Goal: Task Accomplishment & Management: Manage account settings

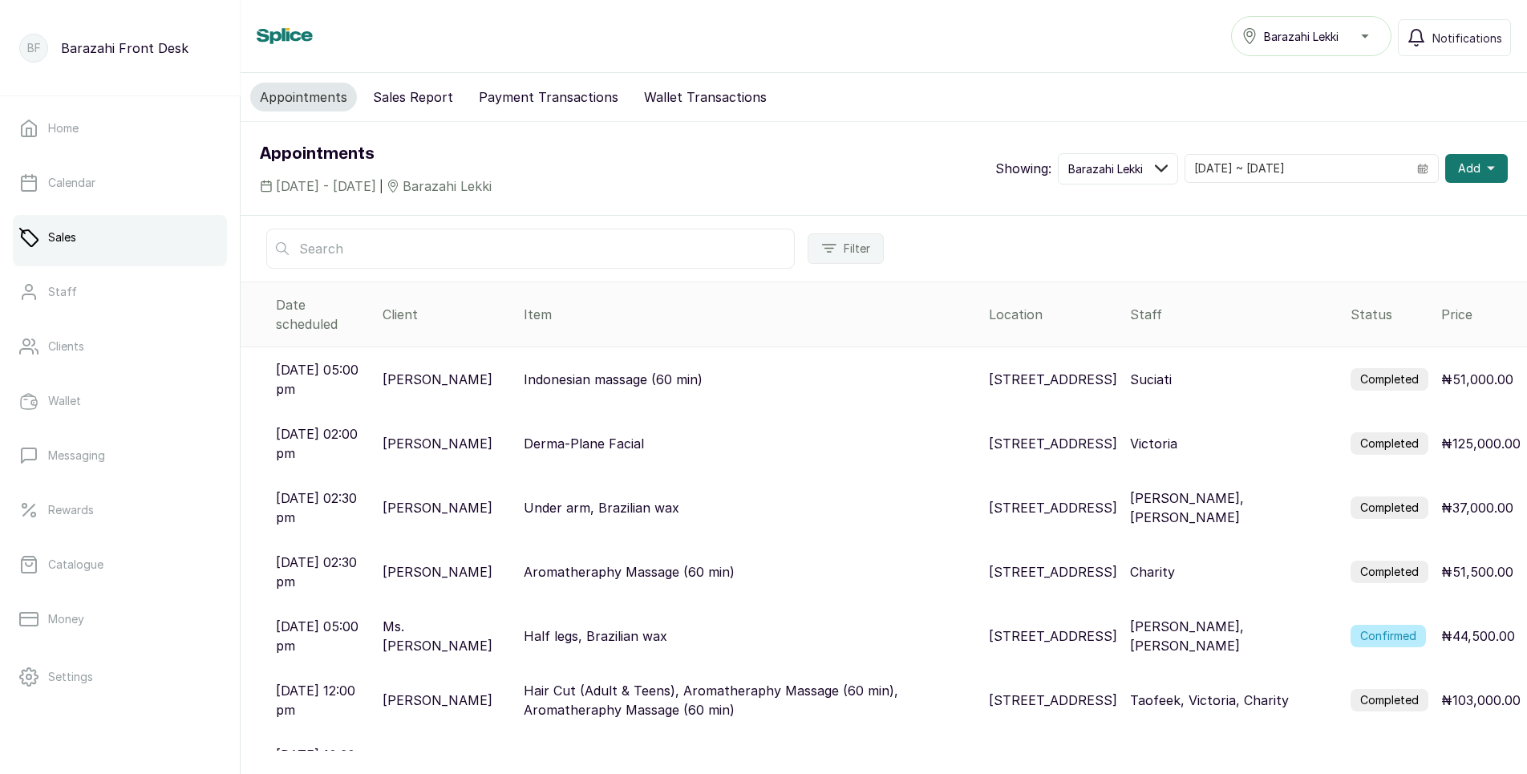
click at [668, 370] on p "Indonesian massage (60 min)" at bounding box center [613, 379] width 179 height 19
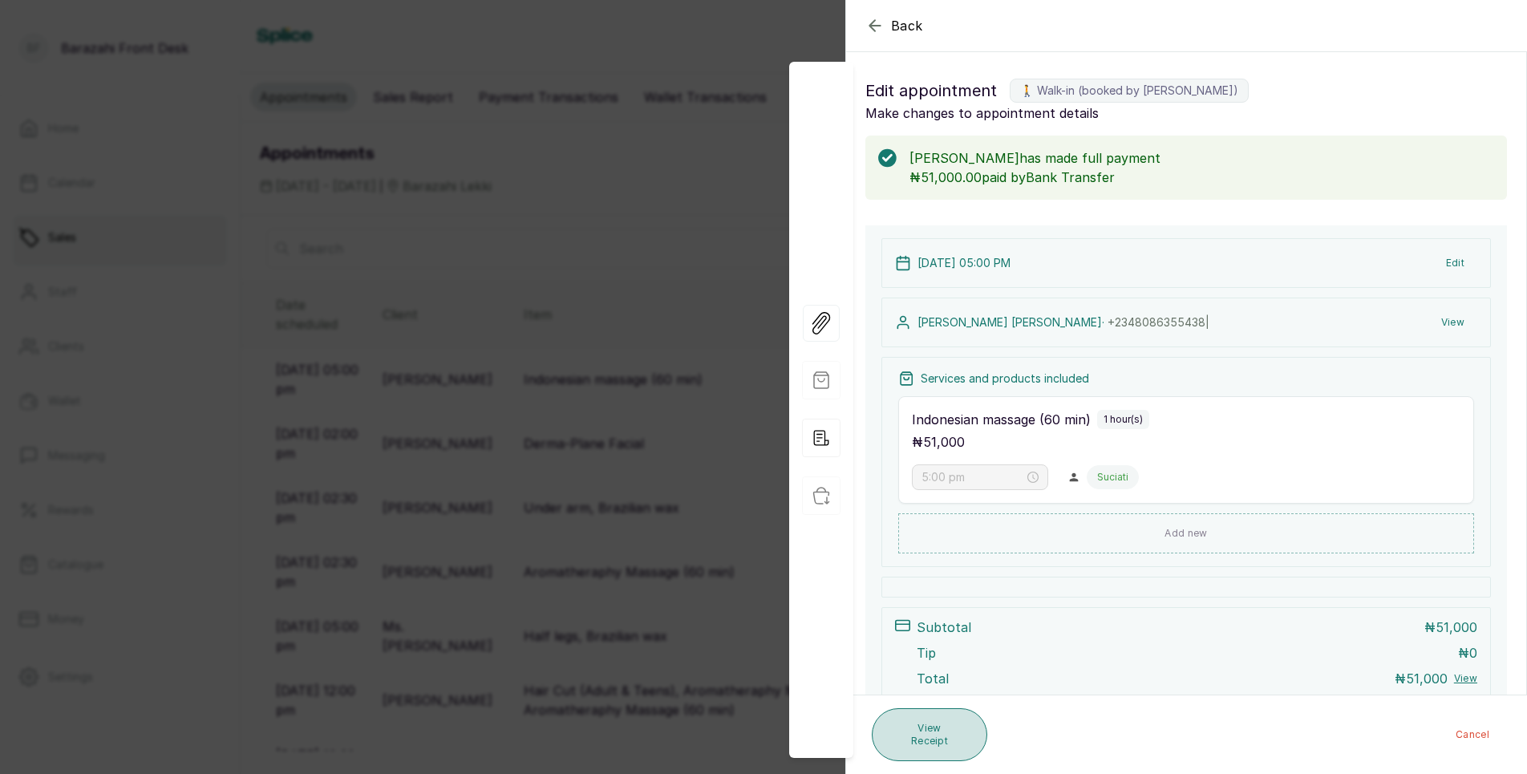
click at [960, 736] on button "View Receipt" at bounding box center [930, 734] width 116 height 53
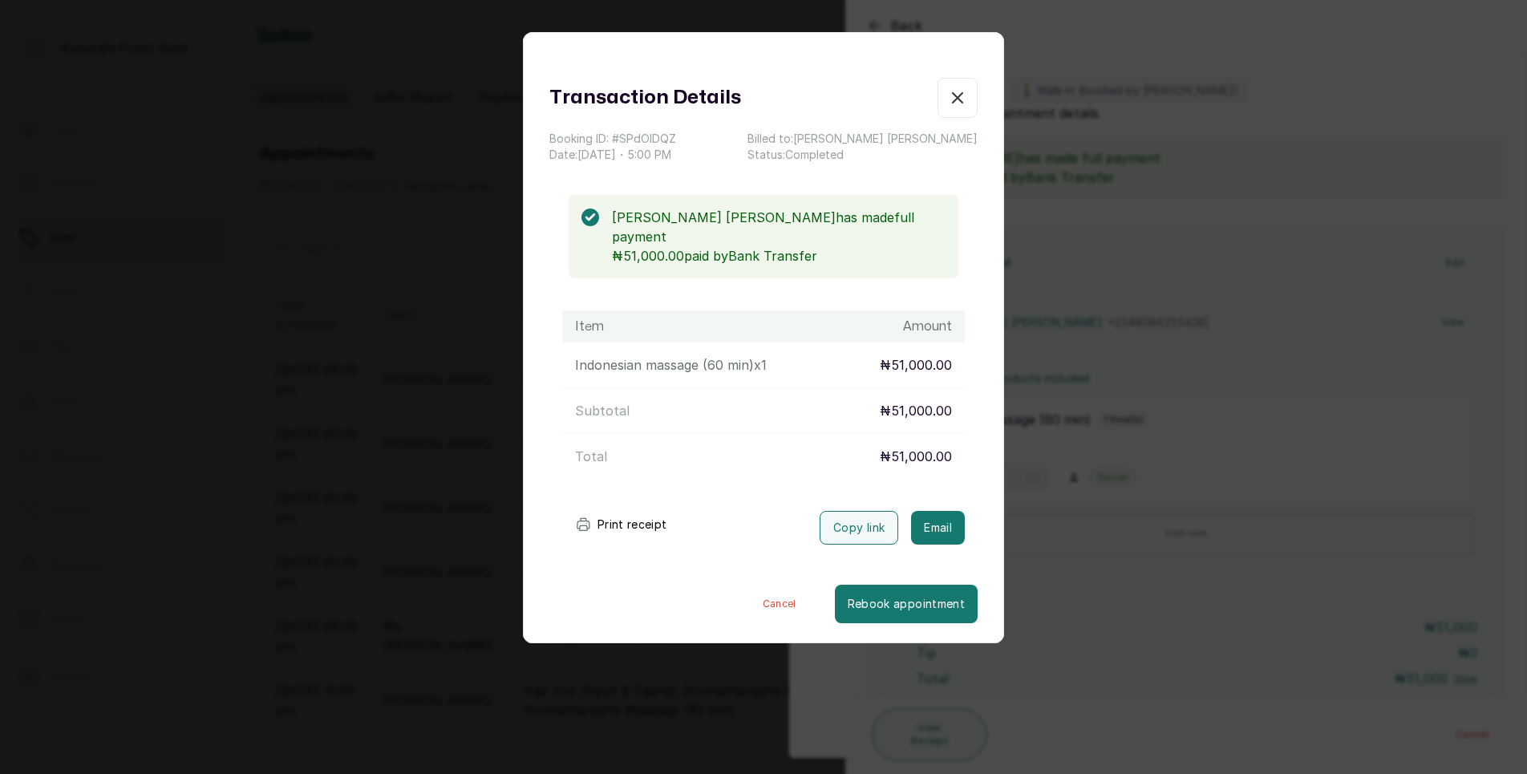
click at [621, 509] on button "Print receipt" at bounding box center [621, 525] width 118 height 32
click at [920, 95] on div "Transaction Details" at bounding box center [763, 98] width 428 height 40
click at [948, 101] on icon "button" at bounding box center [957, 97] width 19 height 19
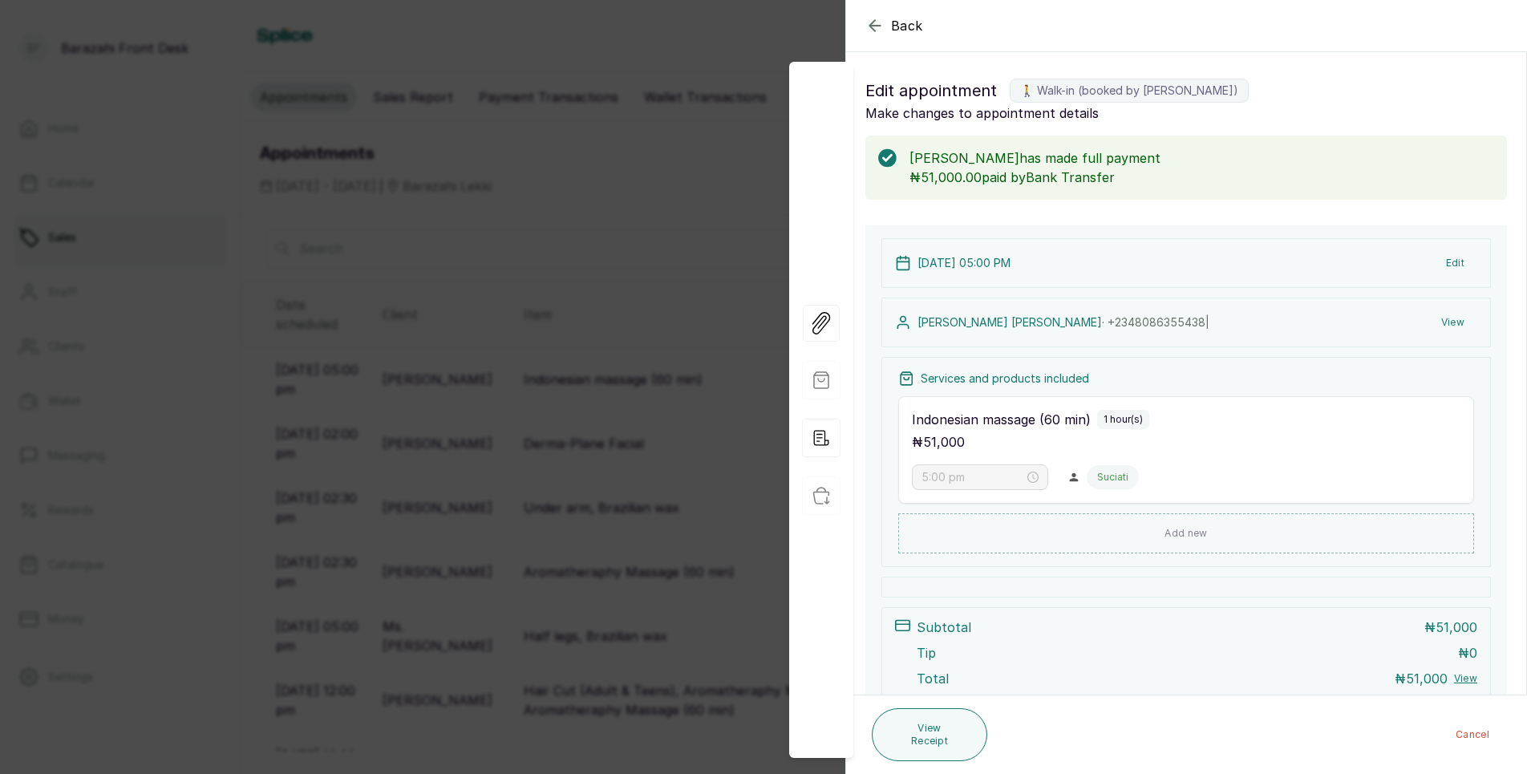
click at [882, 26] on icon "button" at bounding box center [875, 25] width 19 height 19
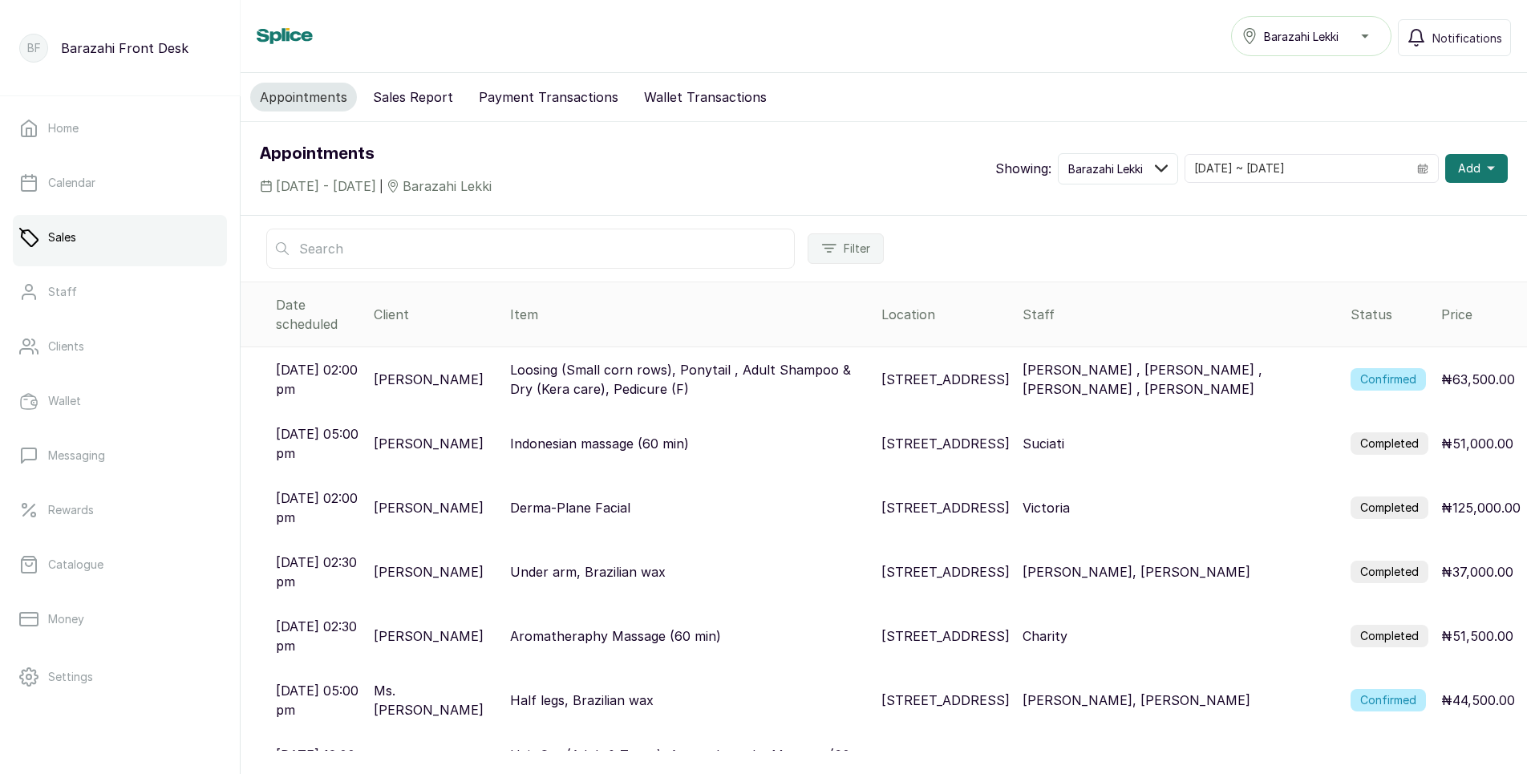
click at [1361, 368] on label "Confirmed" at bounding box center [1388, 379] width 75 height 22
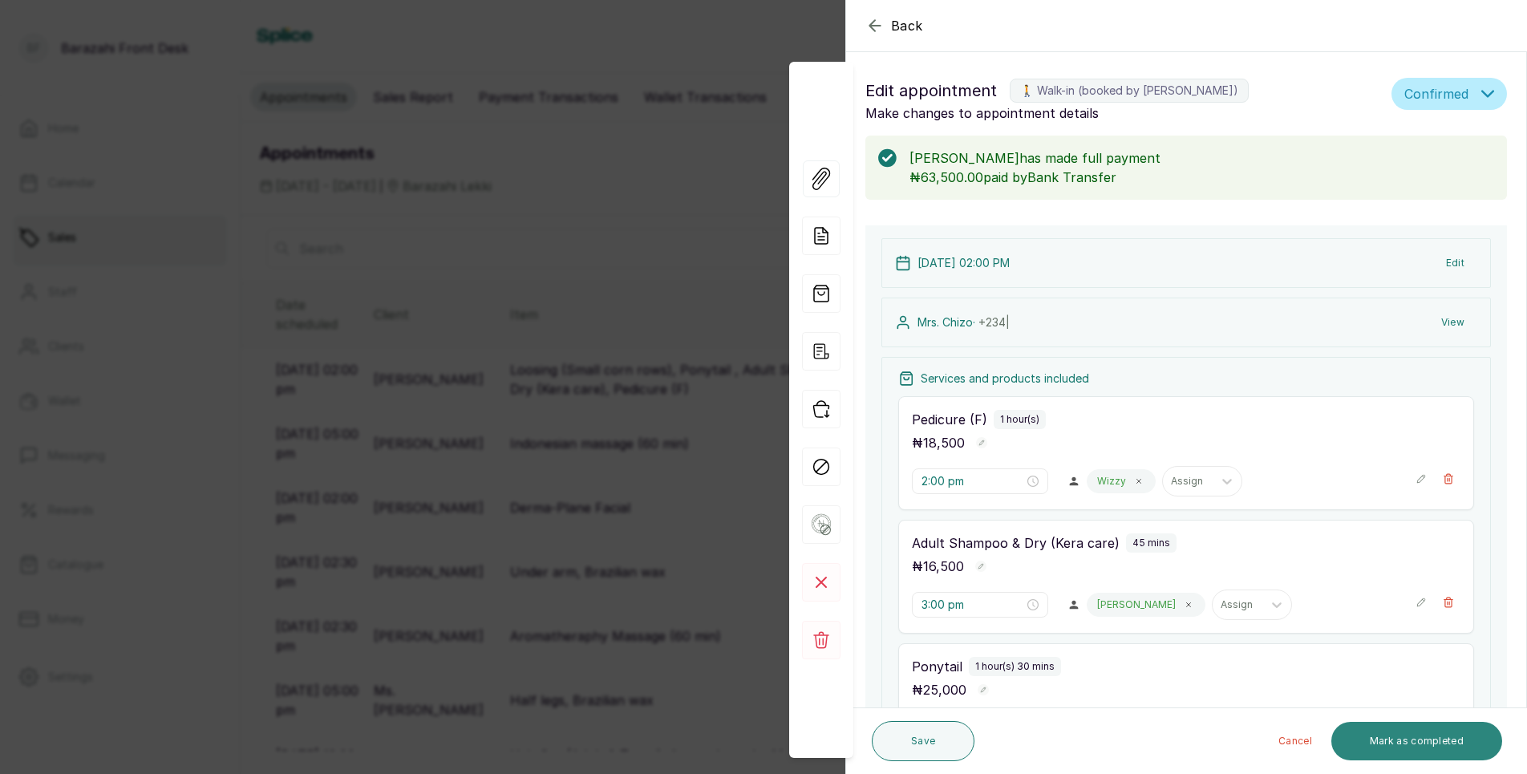
click at [1461, 739] on button "Mark as completed" at bounding box center [1417, 741] width 171 height 39
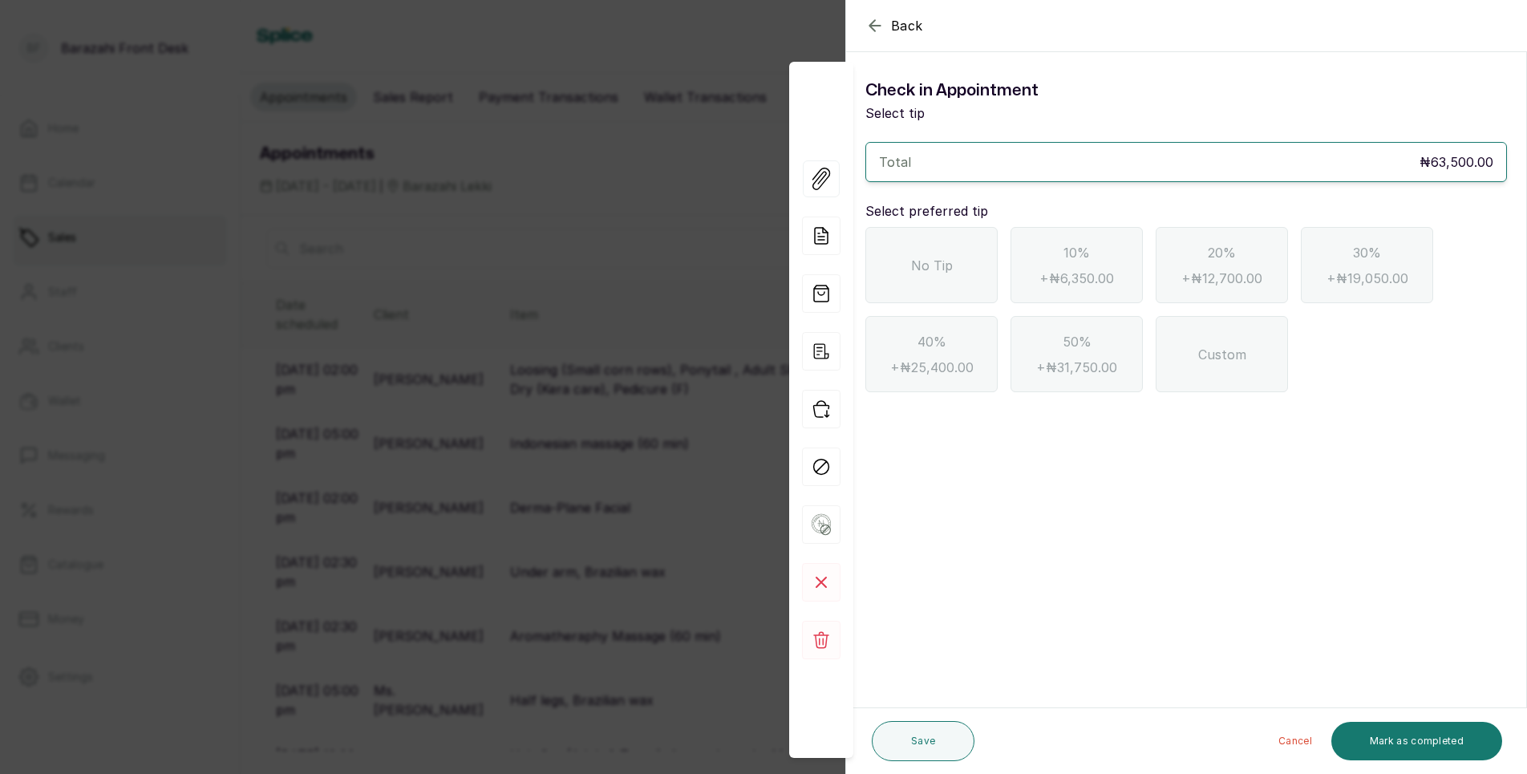
click at [914, 275] on div "No Tip" at bounding box center [932, 265] width 132 height 76
click at [1409, 748] on button "Mark as completed" at bounding box center [1417, 741] width 171 height 39
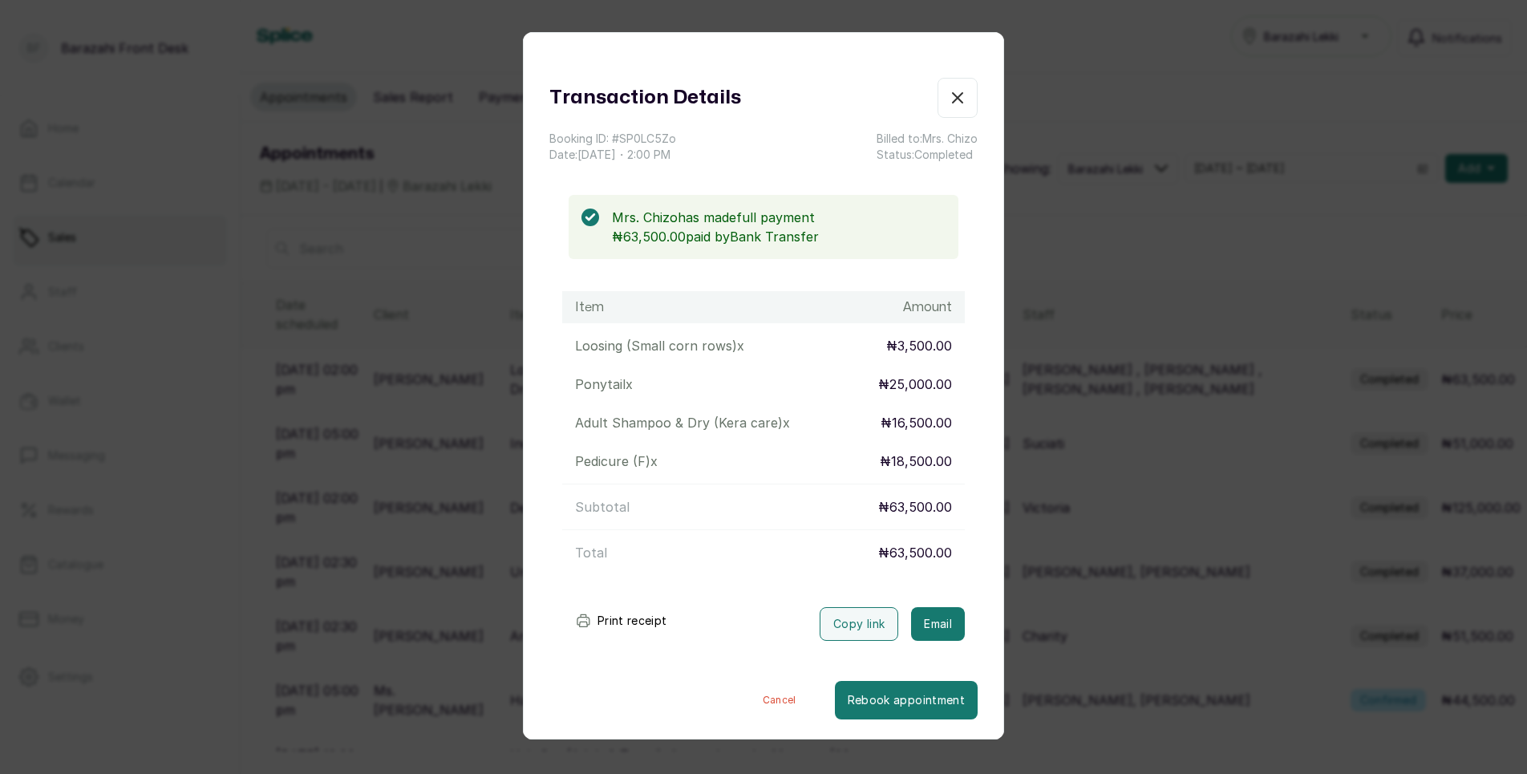
click at [599, 618] on button "Print receipt" at bounding box center [621, 621] width 118 height 32
click at [956, 107] on button "Completed" at bounding box center [958, 98] width 40 height 40
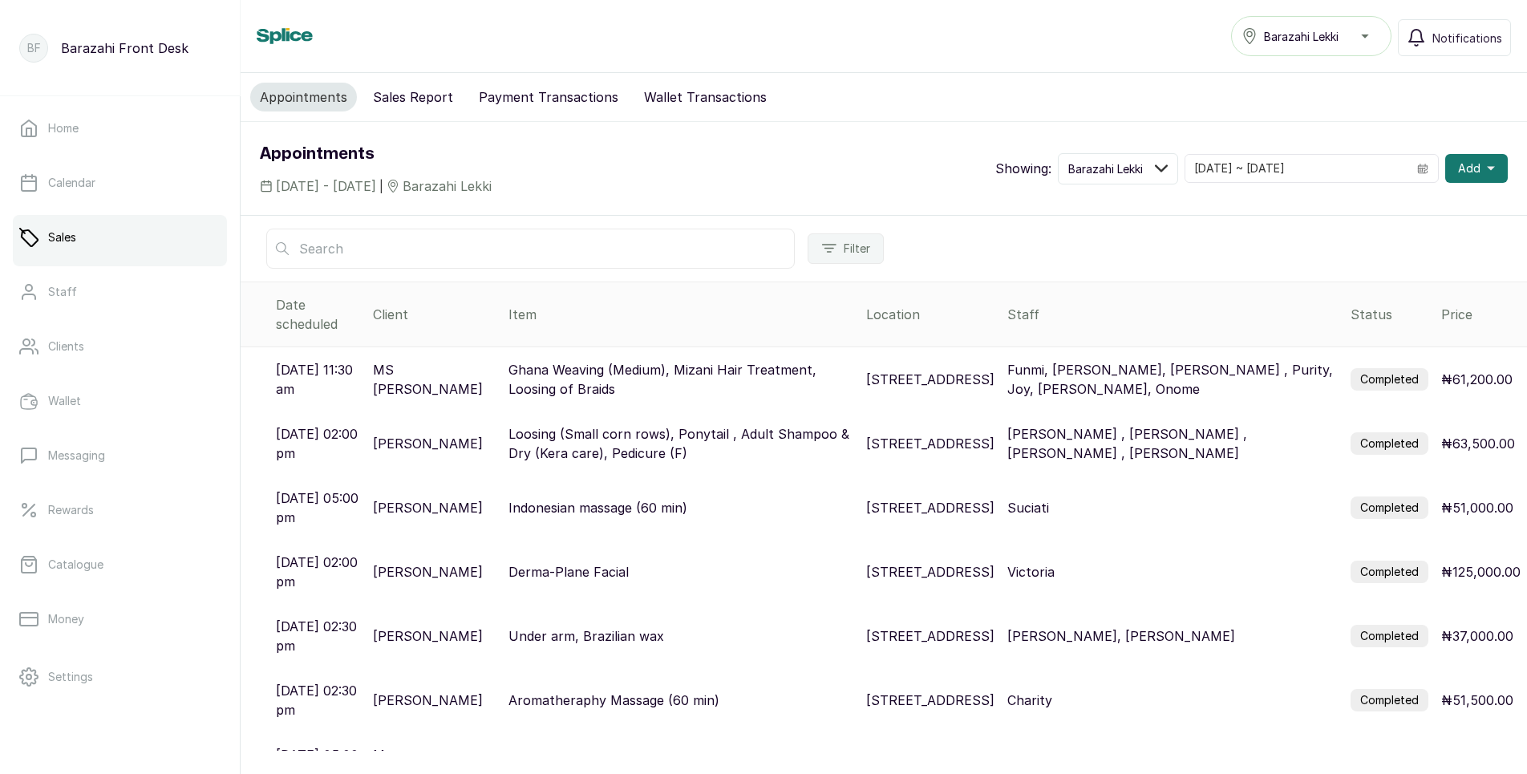
click at [1399, 371] on label "Completed" at bounding box center [1390, 379] width 78 height 22
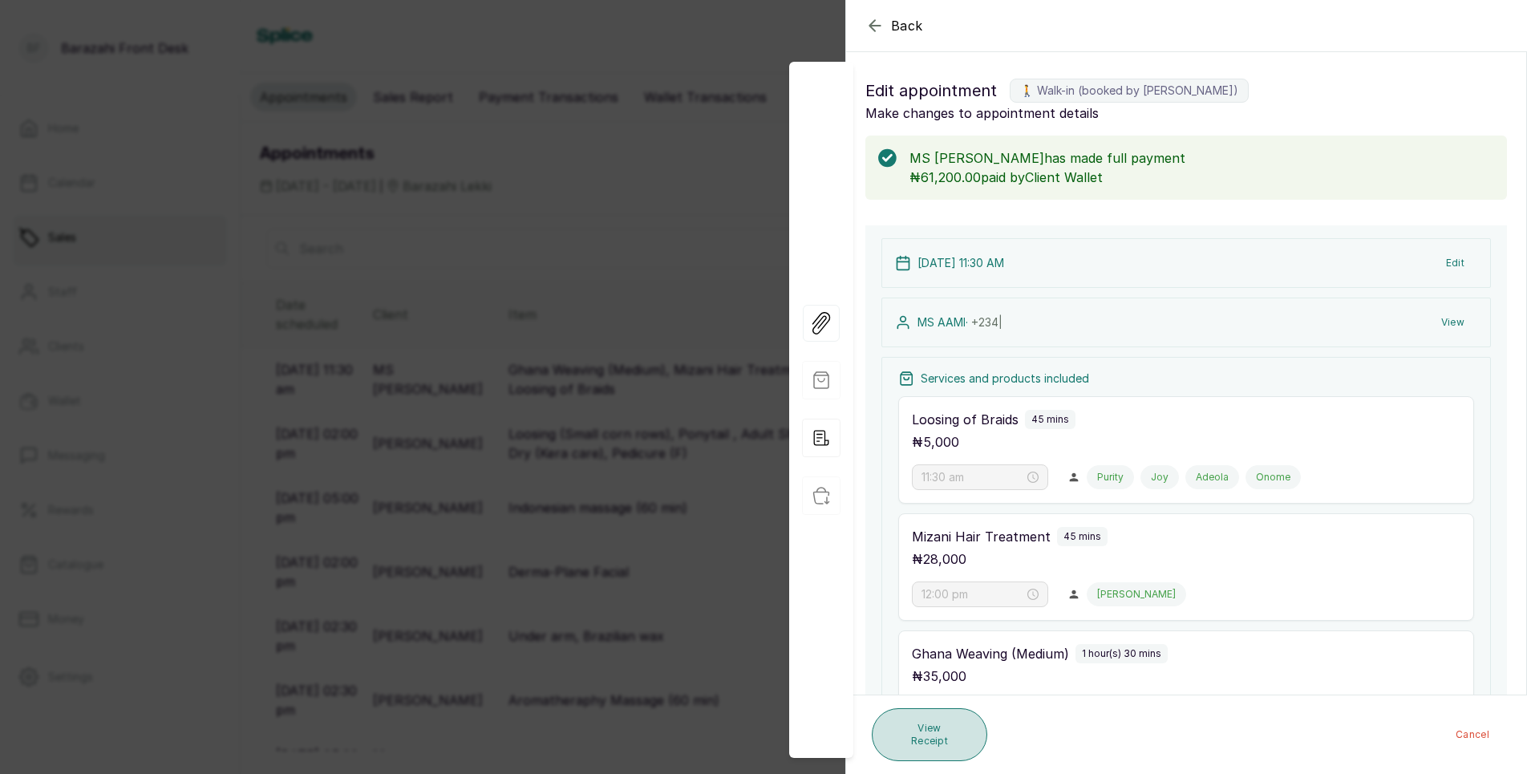
click at [931, 740] on button "View Receipt" at bounding box center [930, 734] width 116 height 53
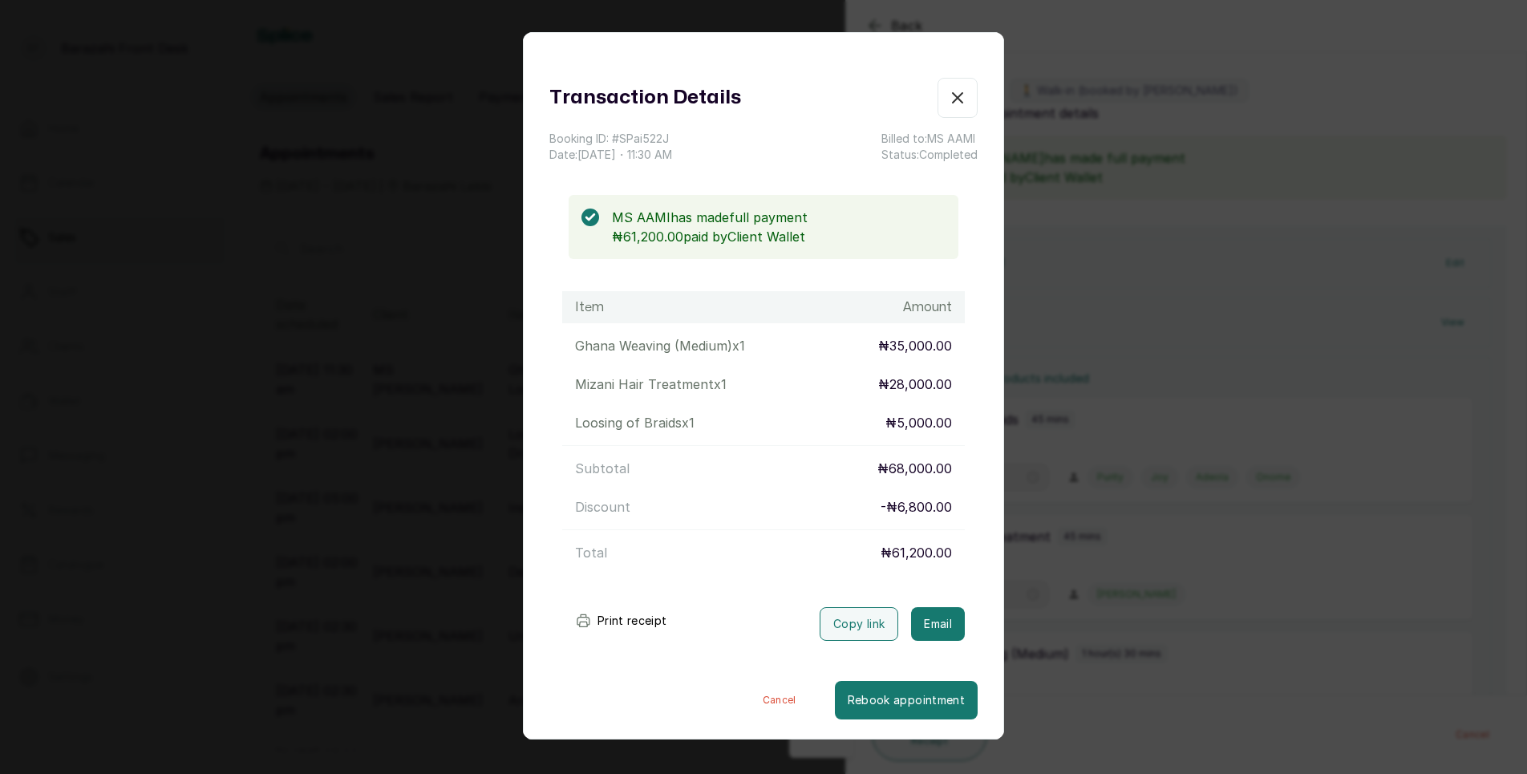
click at [658, 622] on button "Print receipt" at bounding box center [621, 621] width 118 height 32
click at [948, 99] on icon "button" at bounding box center [957, 97] width 19 height 19
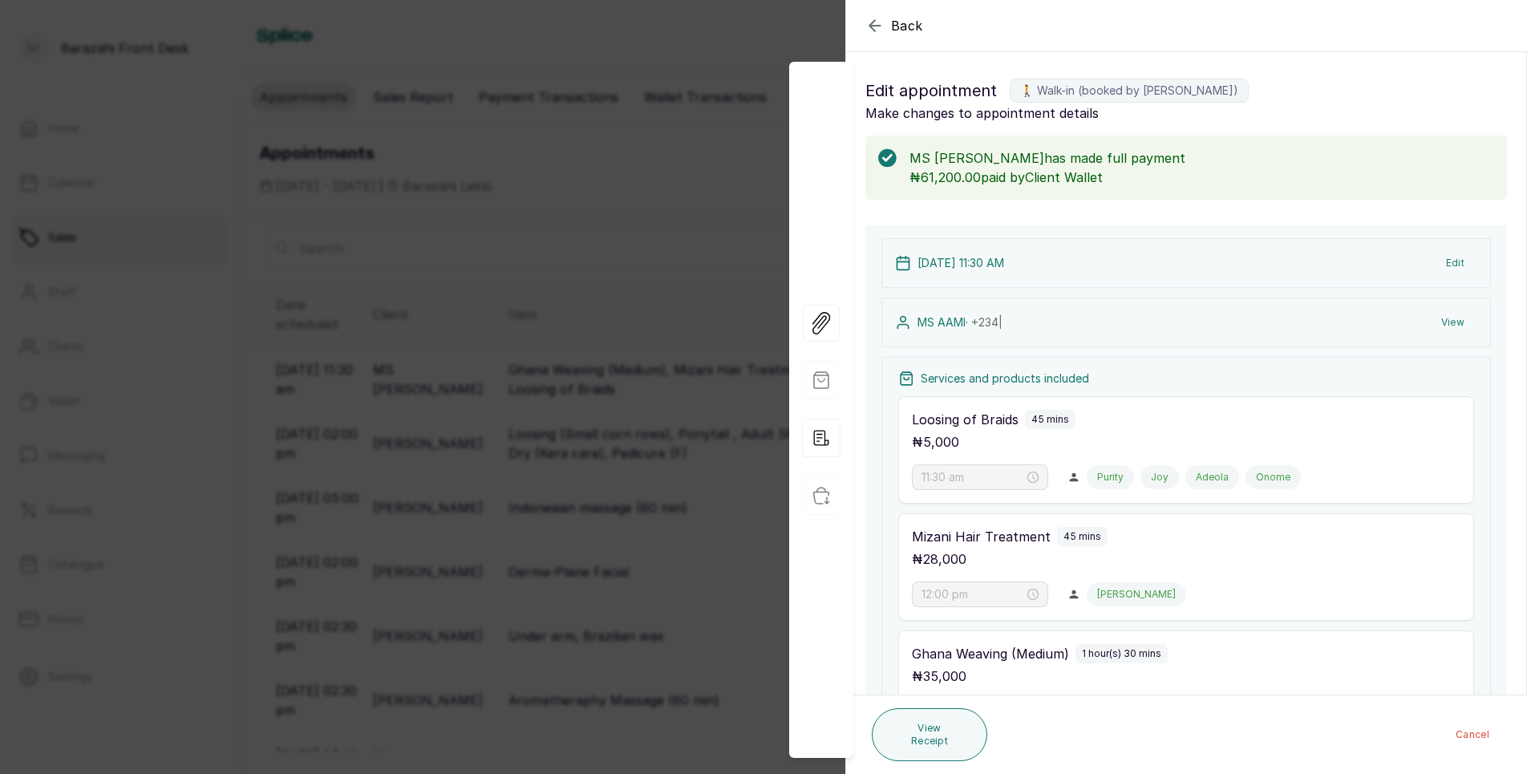
click at [890, 25] on button "Back" at bounding box center [895, 25] width 58 height 19
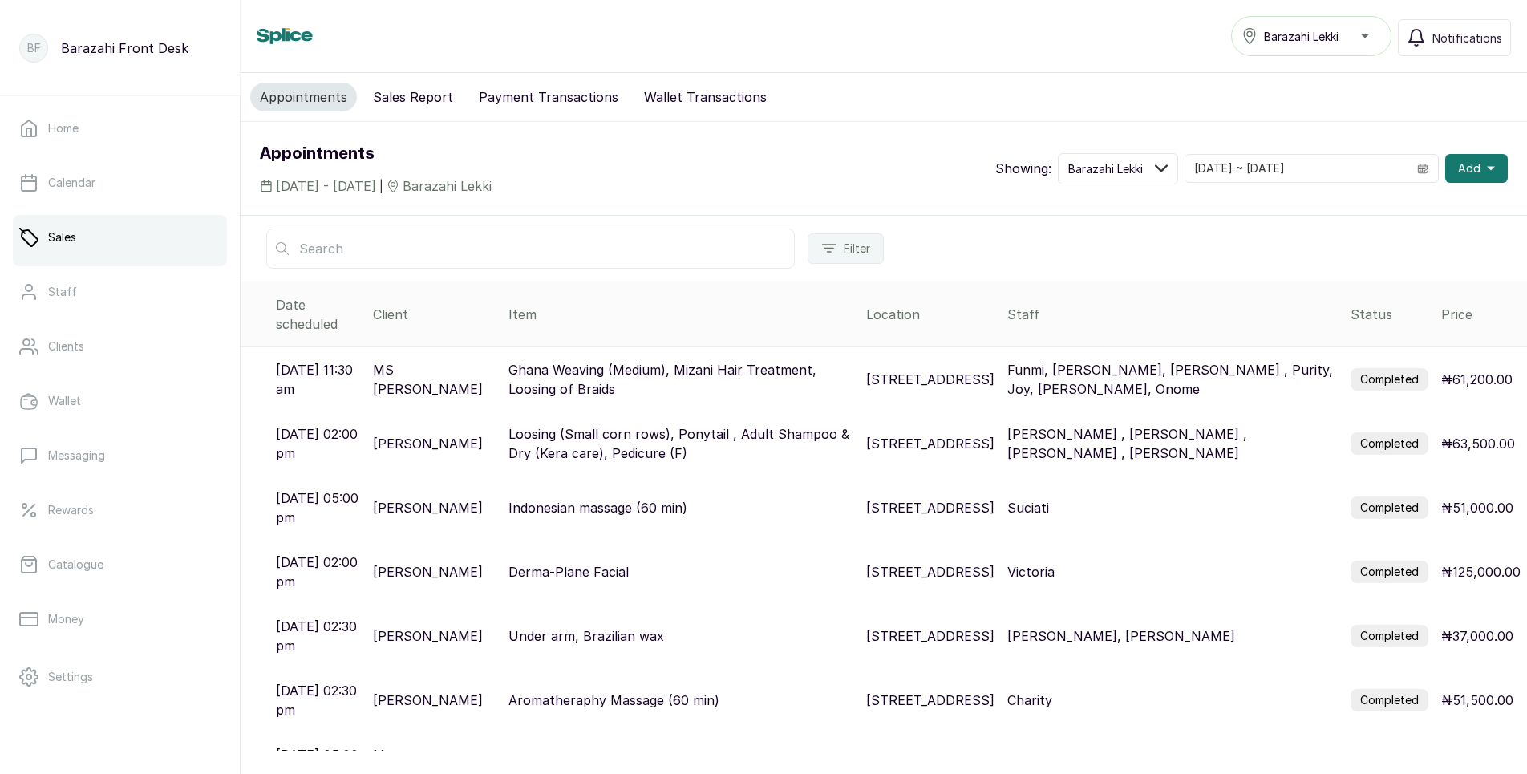
click at [651, 98] on button "Wallet Transactions" at bounding box center [706, 97] width 142 height 29
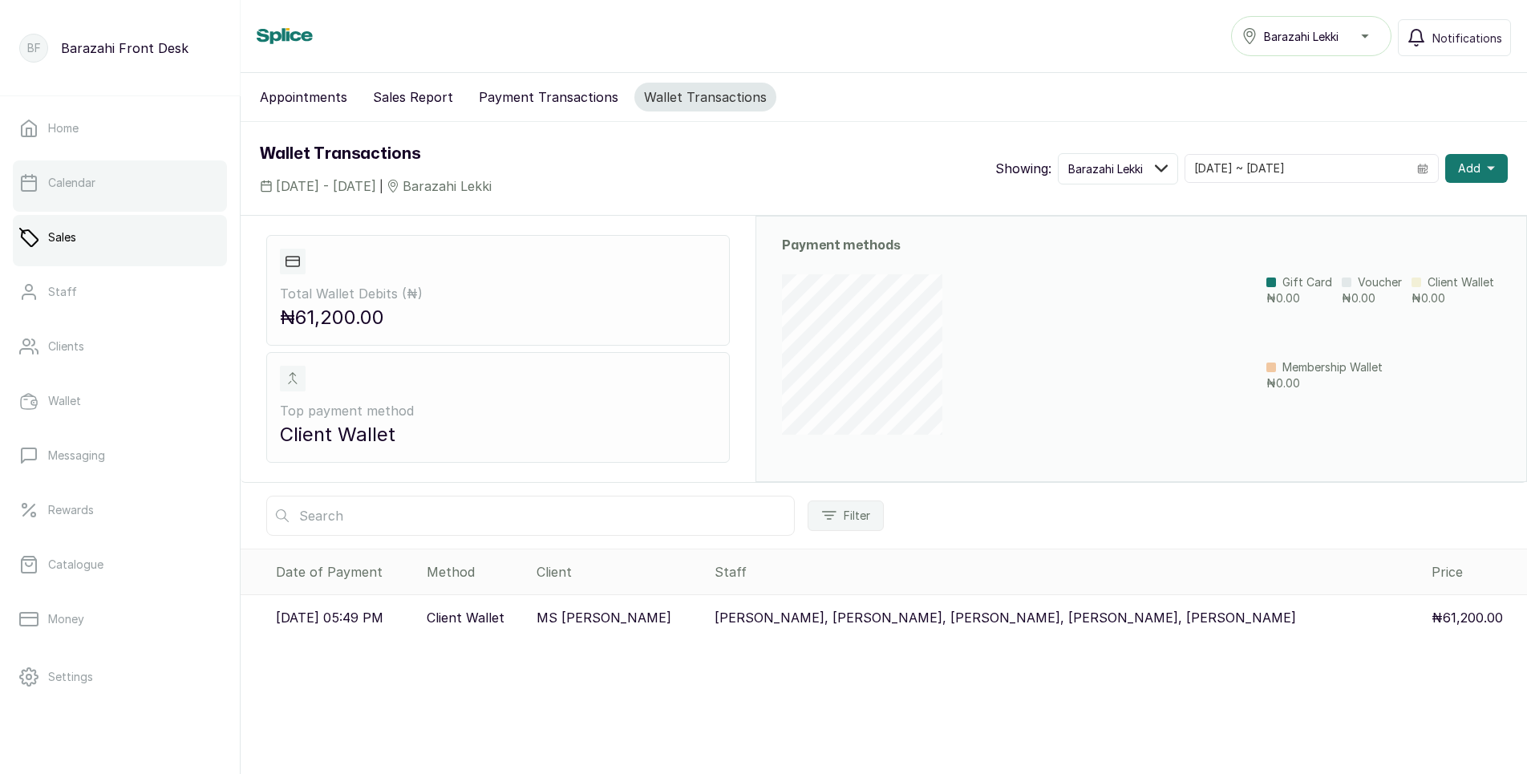
click at [157, 197] on link "Calendar" at bounding box center [120, 182] width 214 height 45
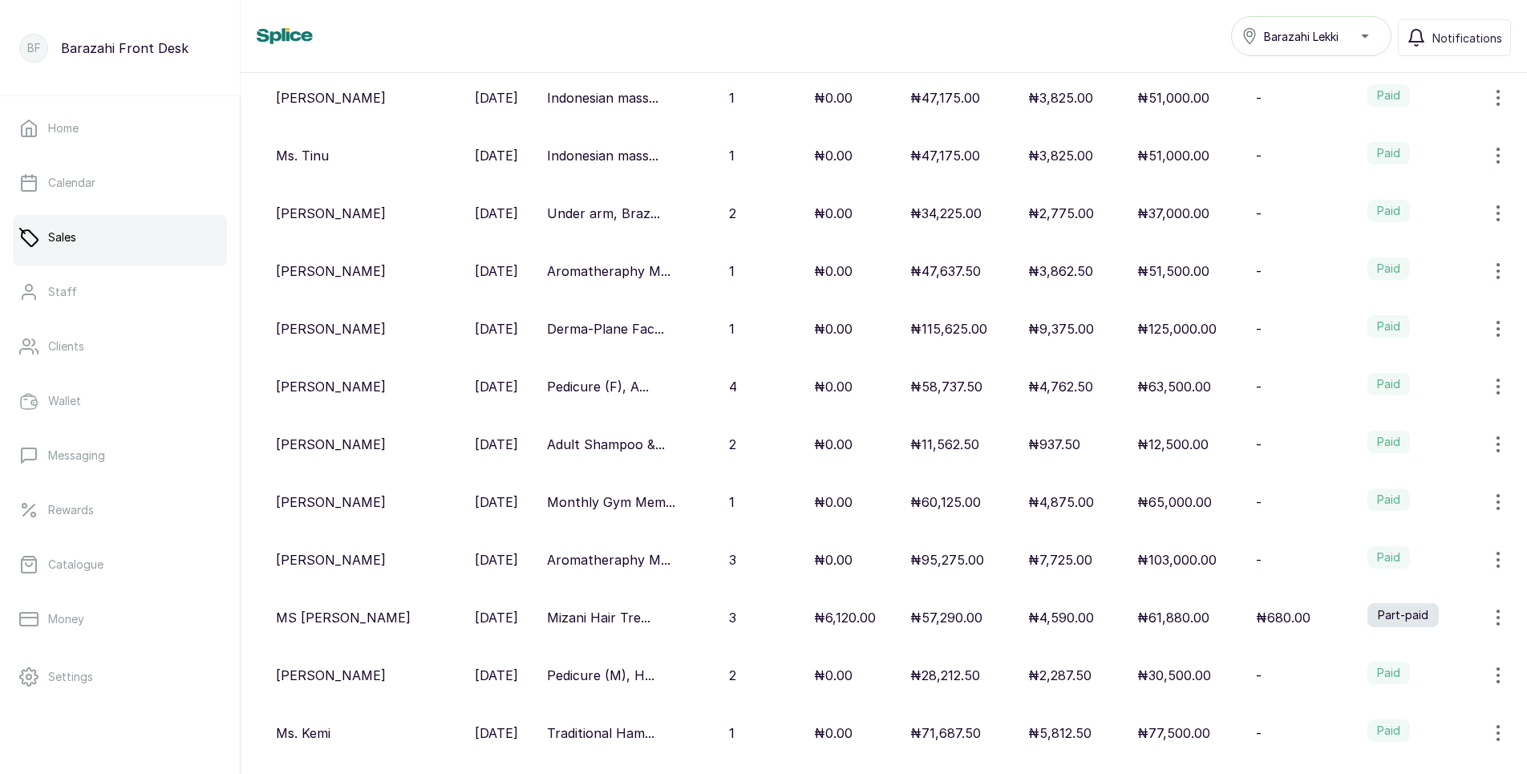
scroll to position [401, 0]
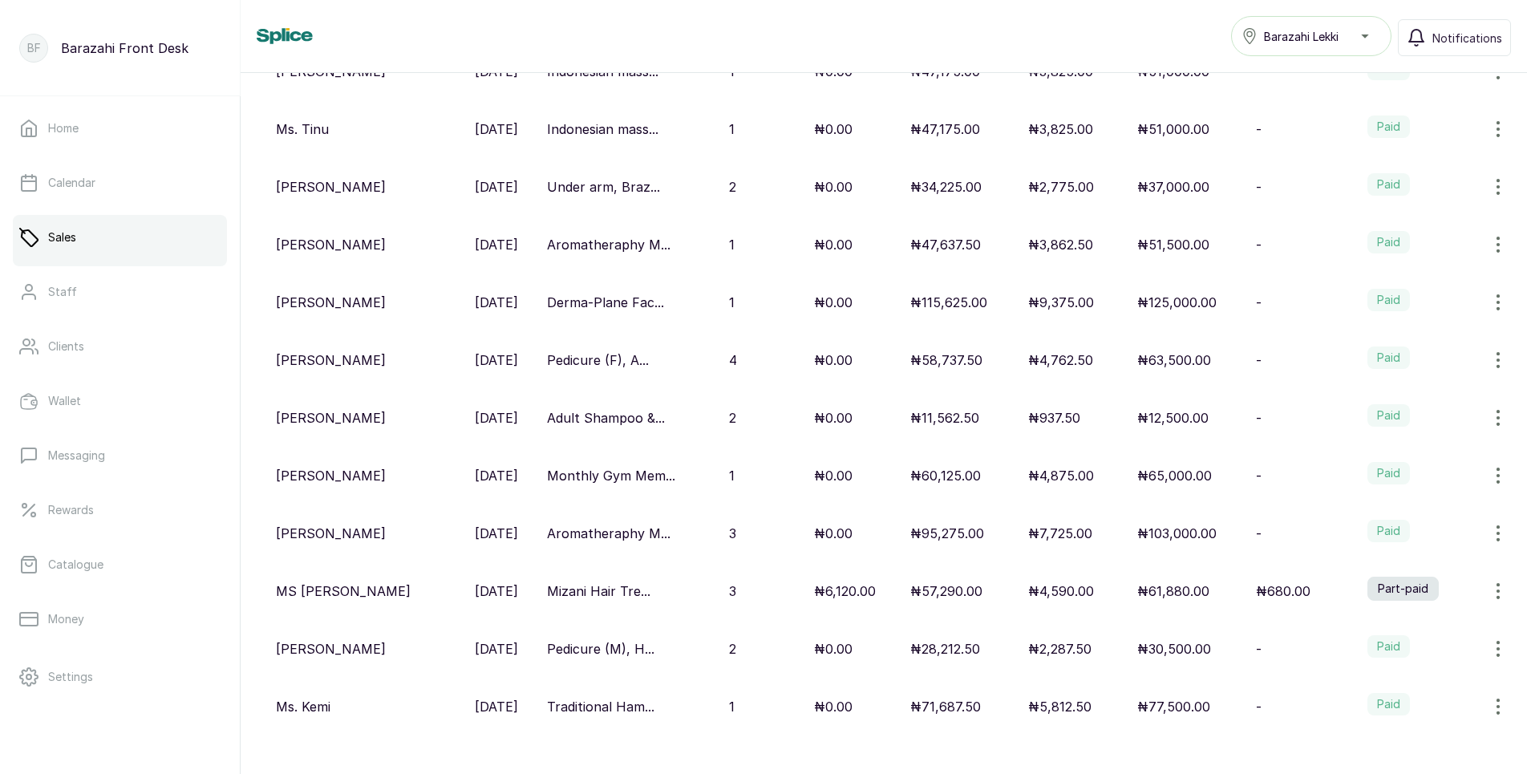
click at [1191, 425] on p "₦12,500.00" at bounding box center [1172, 417] width 71 height 19
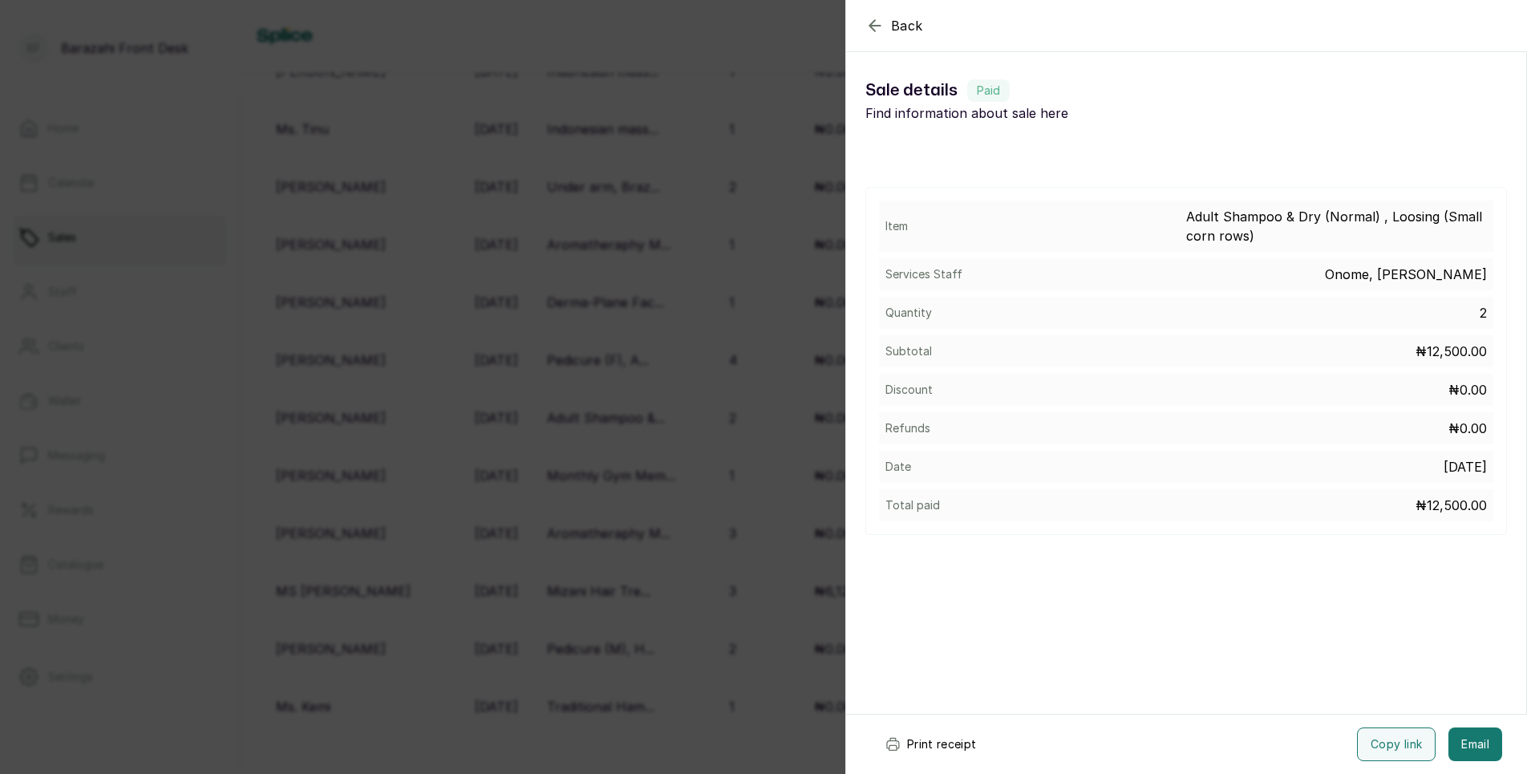
click at [957, 736] on button "Print receipt" at bounding box center [931, 745] width 118 height 34
click at [735, 521] on div "Back Sale details Sale details Paid Find information about sale here Item Adult…" at bounding box center [763, 387] width 1527 height 774
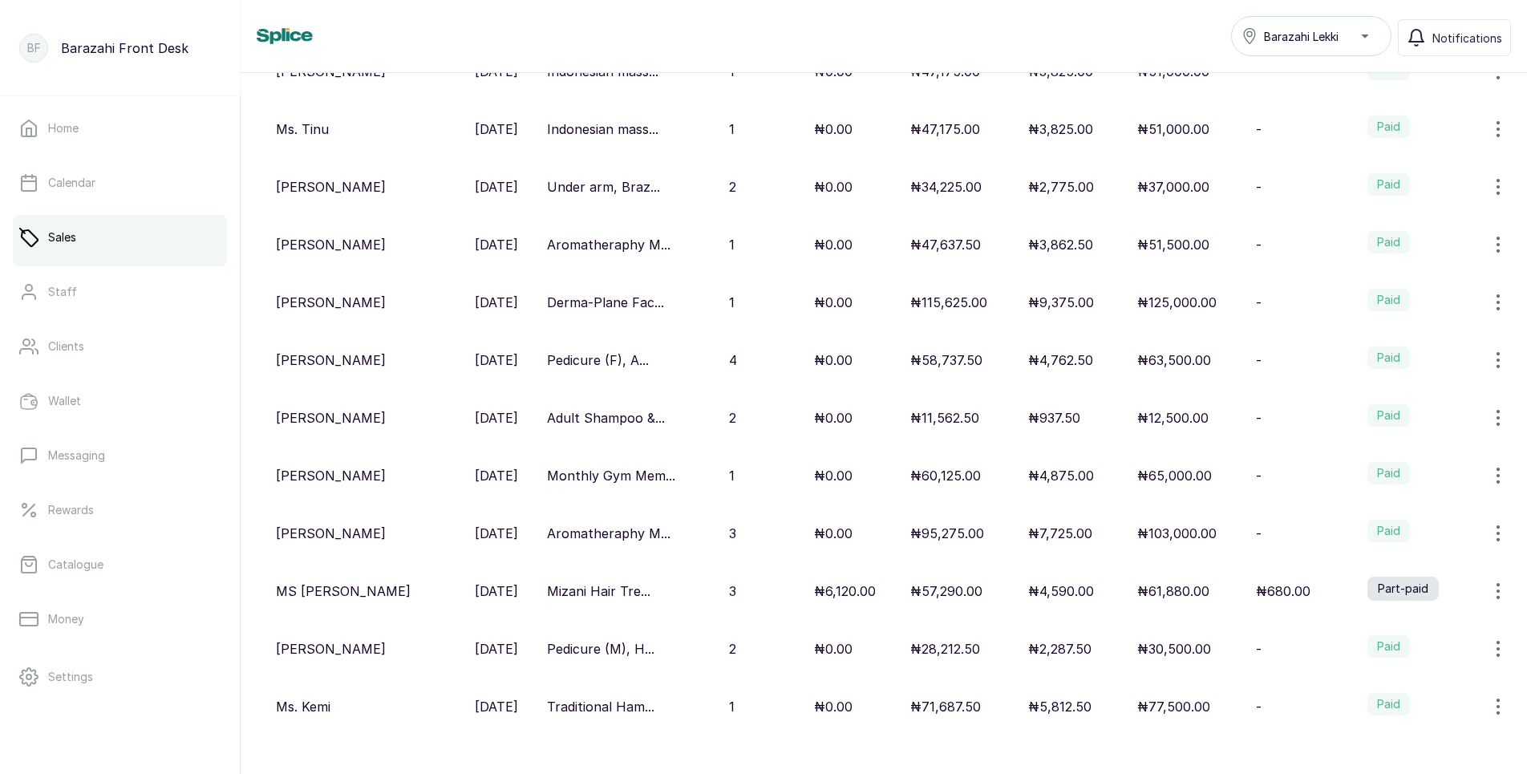
click at [392, 131] on div "Ms. Tinu" at bounding box center [369, 129] width 186 height 19
click at [1138, 126] on td "₦51,000.00" at bounding box center [1190, 129] width 119 height 58
click at [1162, 127] on p "₦51,000.00" at bounding box center [1173, 129] width 72 height 19
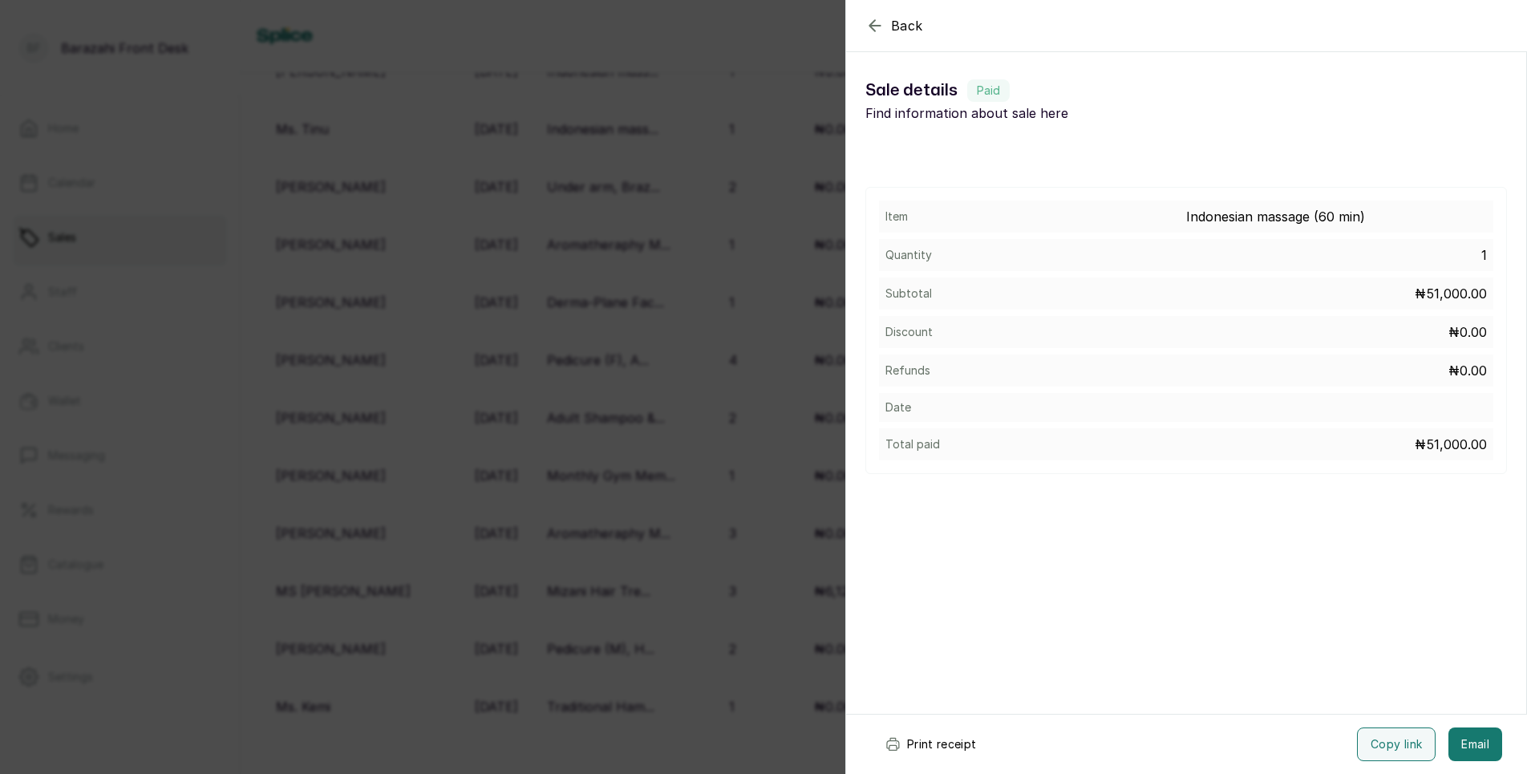
click at [916, 744] on button "Print receipt" at bounding box center [931, 745] width 118 height 34
click at [906, 735] on button "Print receipt" at bounding box center [931, 745] width 118 height 34
click at [882, 23] on icon "button" at bounding box center [875, 25] width 19 height 19
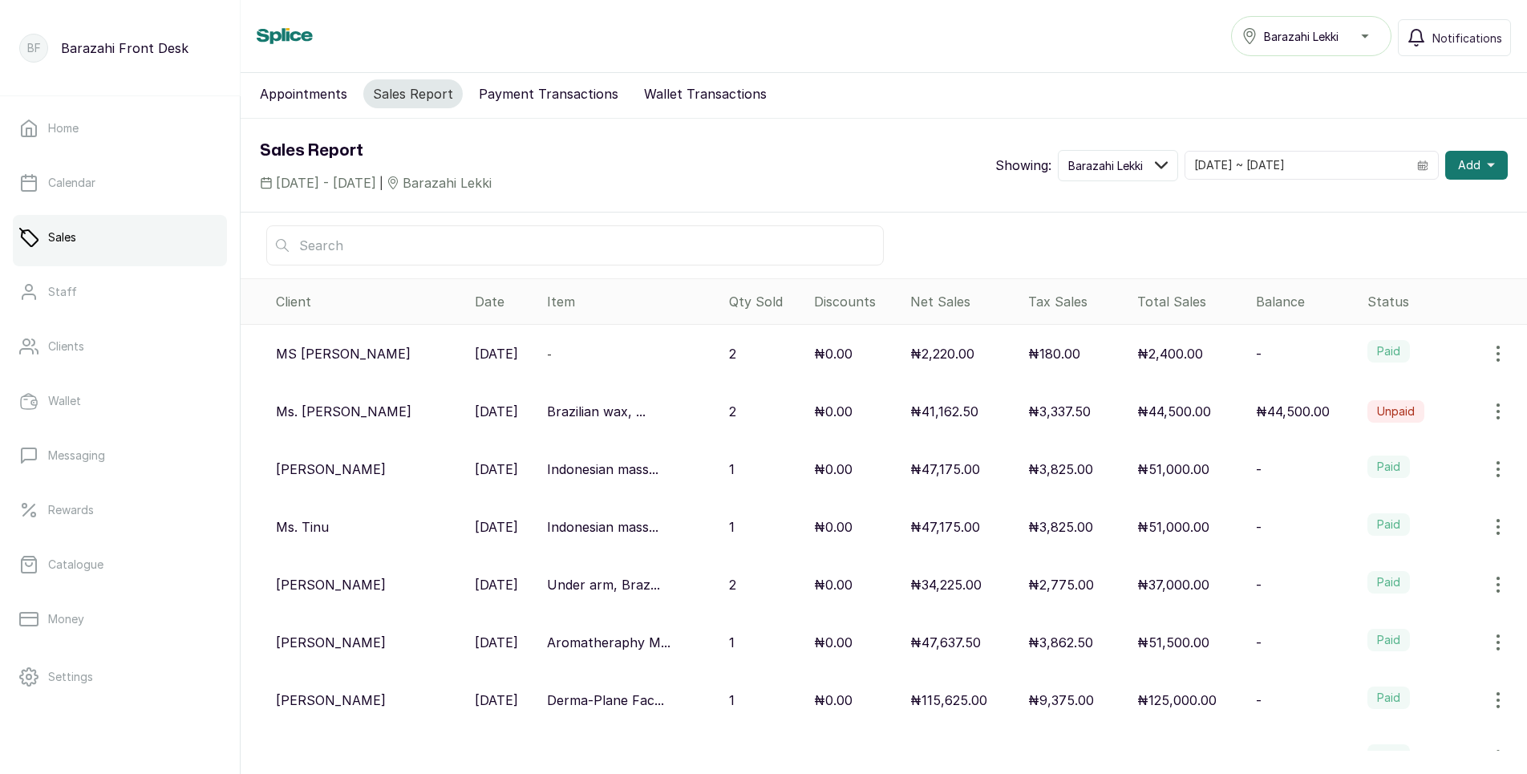
scroll to position [0, 0]
click at [319, 102] on button "Appointments" at bounding box center [303, 97] width 107 height 29
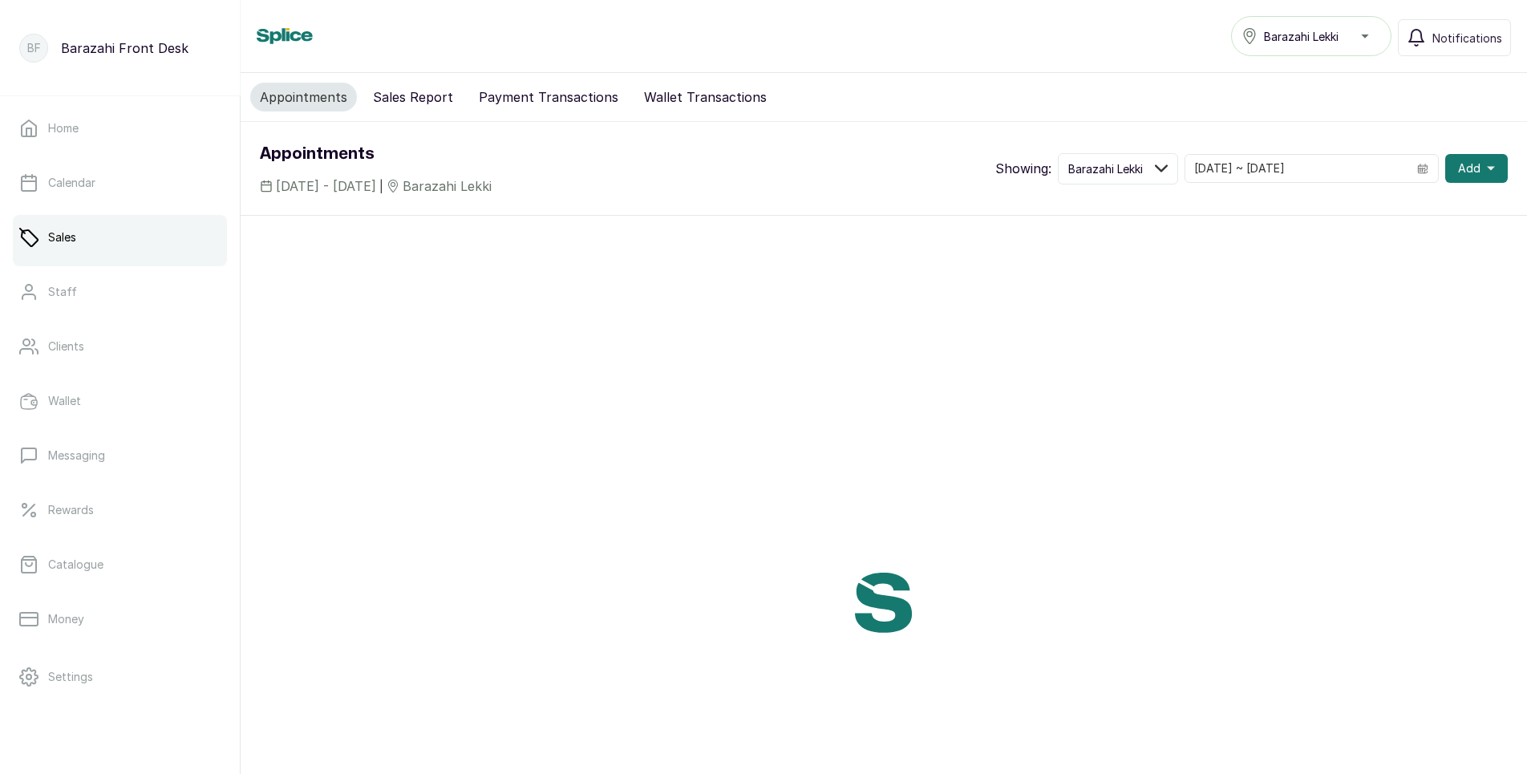
drag, startPoint x: 372, startPoint y: 101, endPoint x: 445, endPoint y: 118, distance: 74.9
click at [372, 101] on button "Sales Report" at bounding box center [412, 97] width 99 height 29
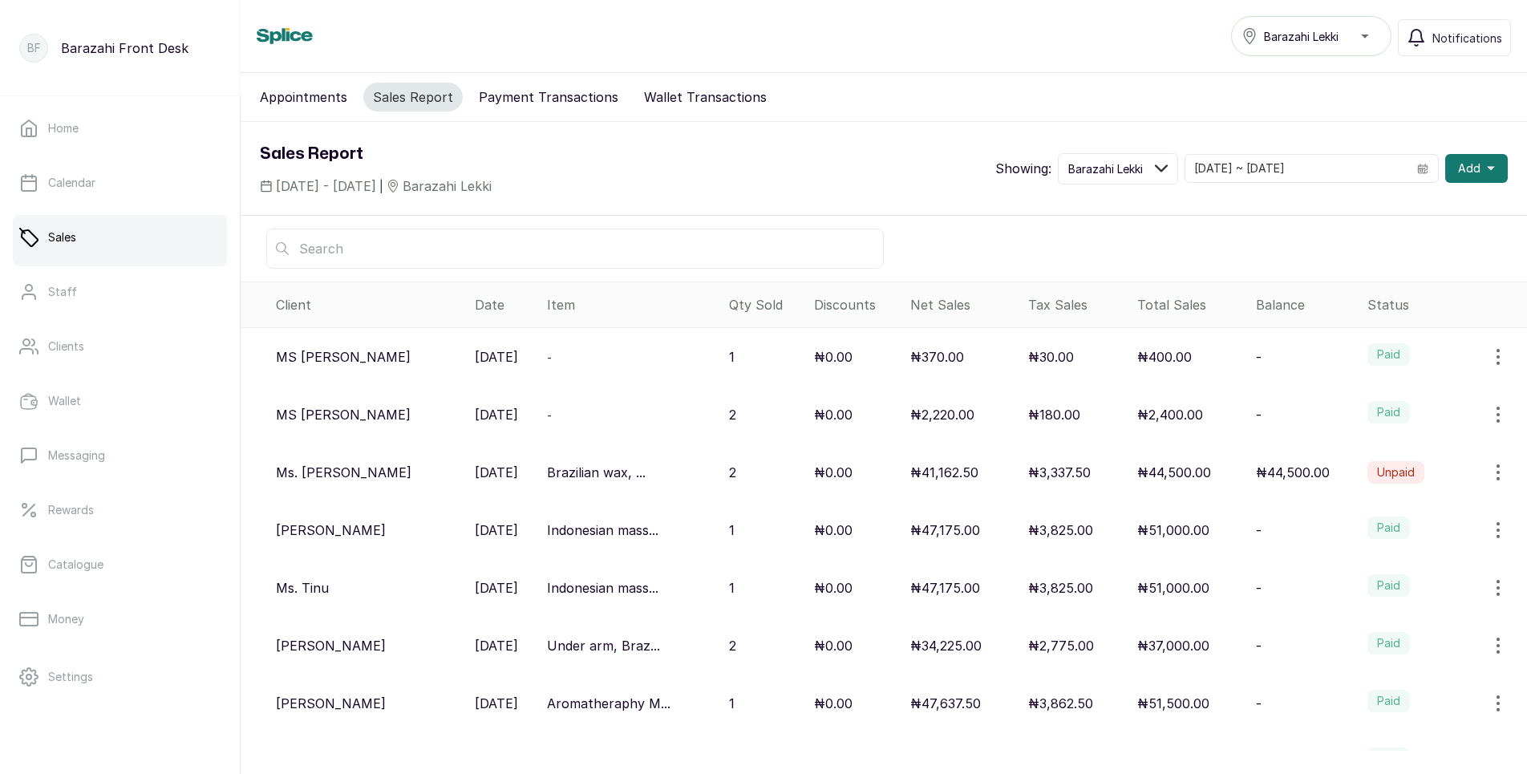
scroll to position [80, 0]
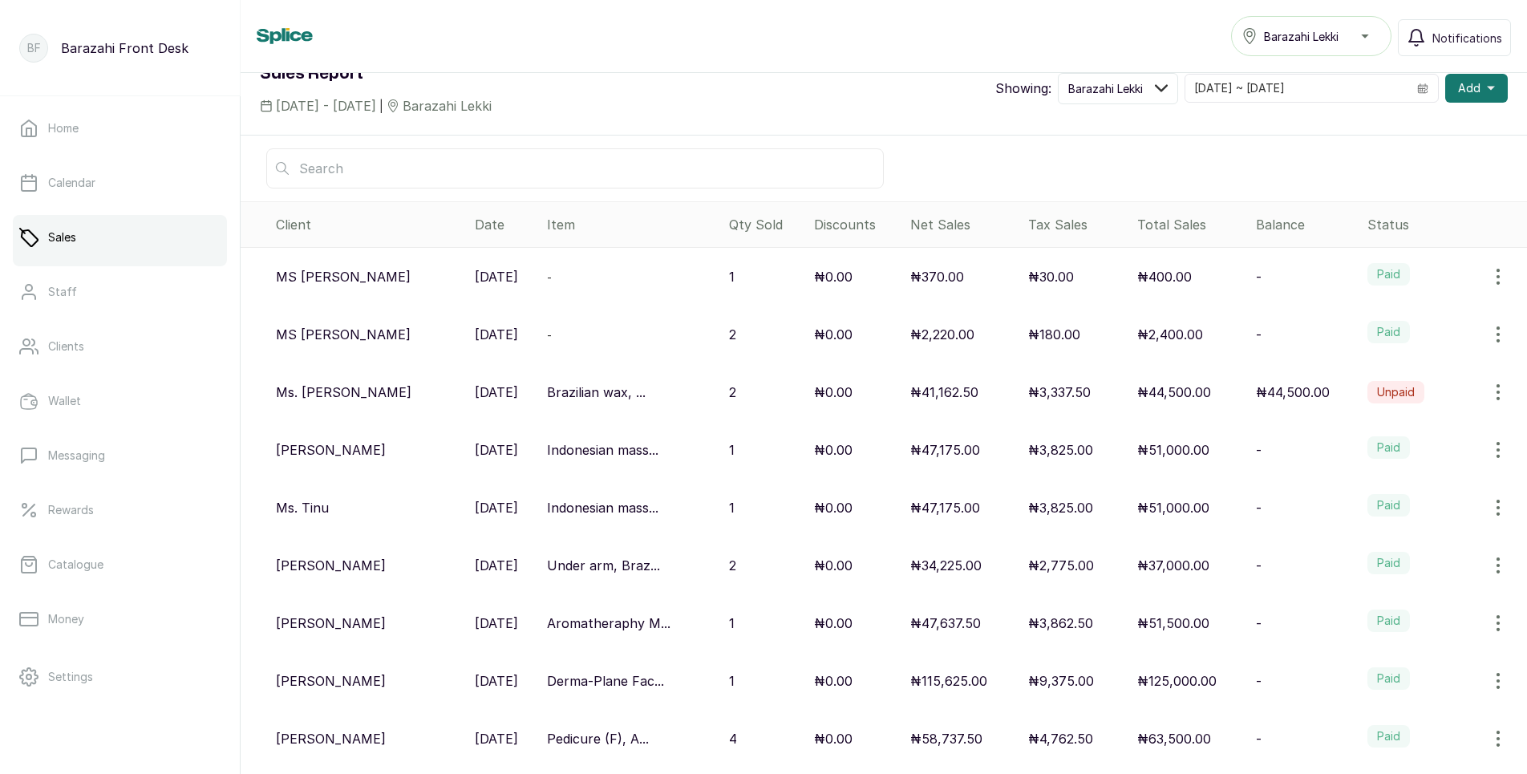
click at [1147, 286] on td "₦400.00" at bounding box center [1190, 277] width 119 height 59
click at [1156, 278] on p "₦400.00" at bounding box center [1164, 276] width 55 height 19
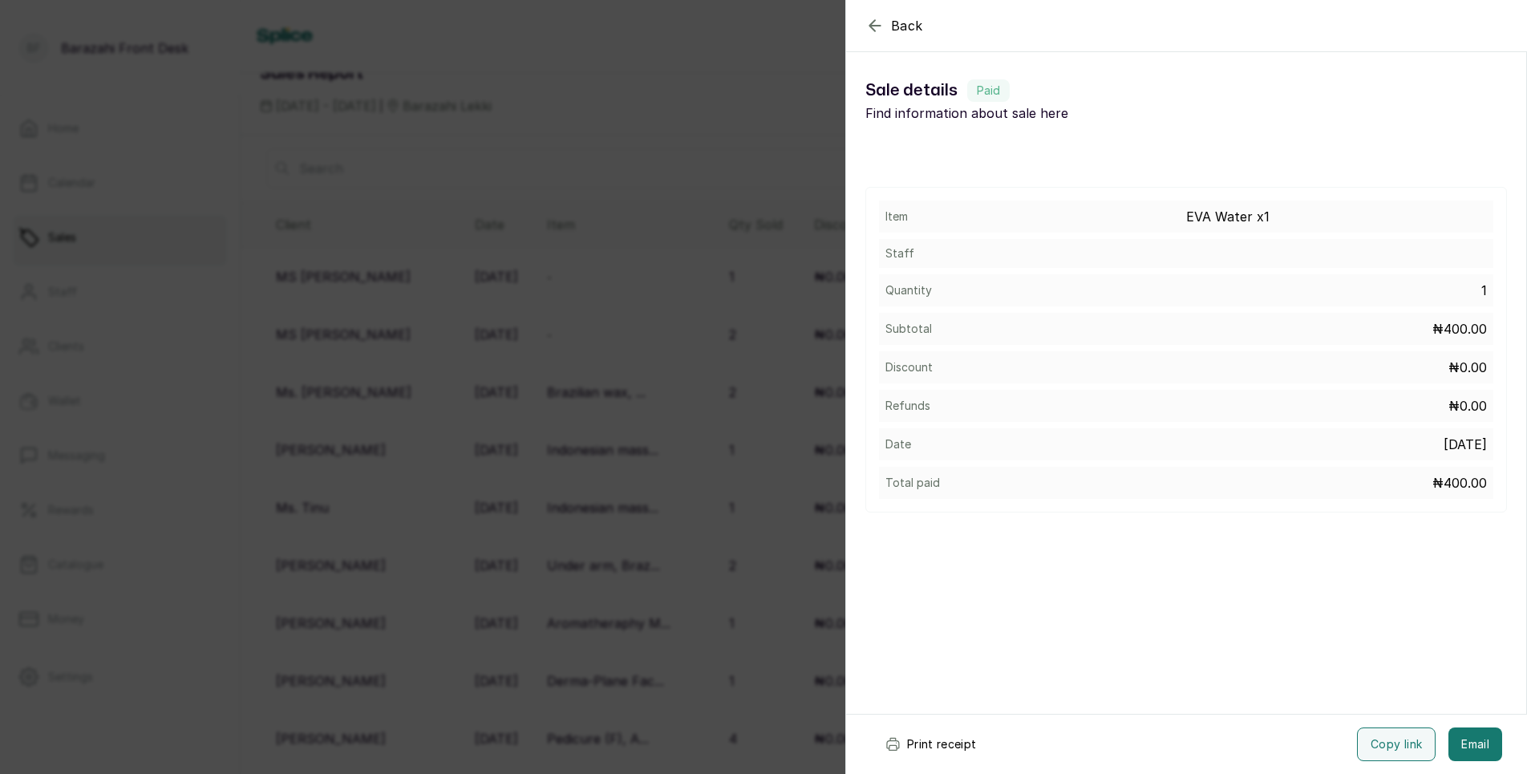
click at [954, 744] on button "Print receipt" at bounding box center [931, 745] width 118 height 34
click at [894, 29] on span "Back" at bounding box center [907, 25] width 32 height 19
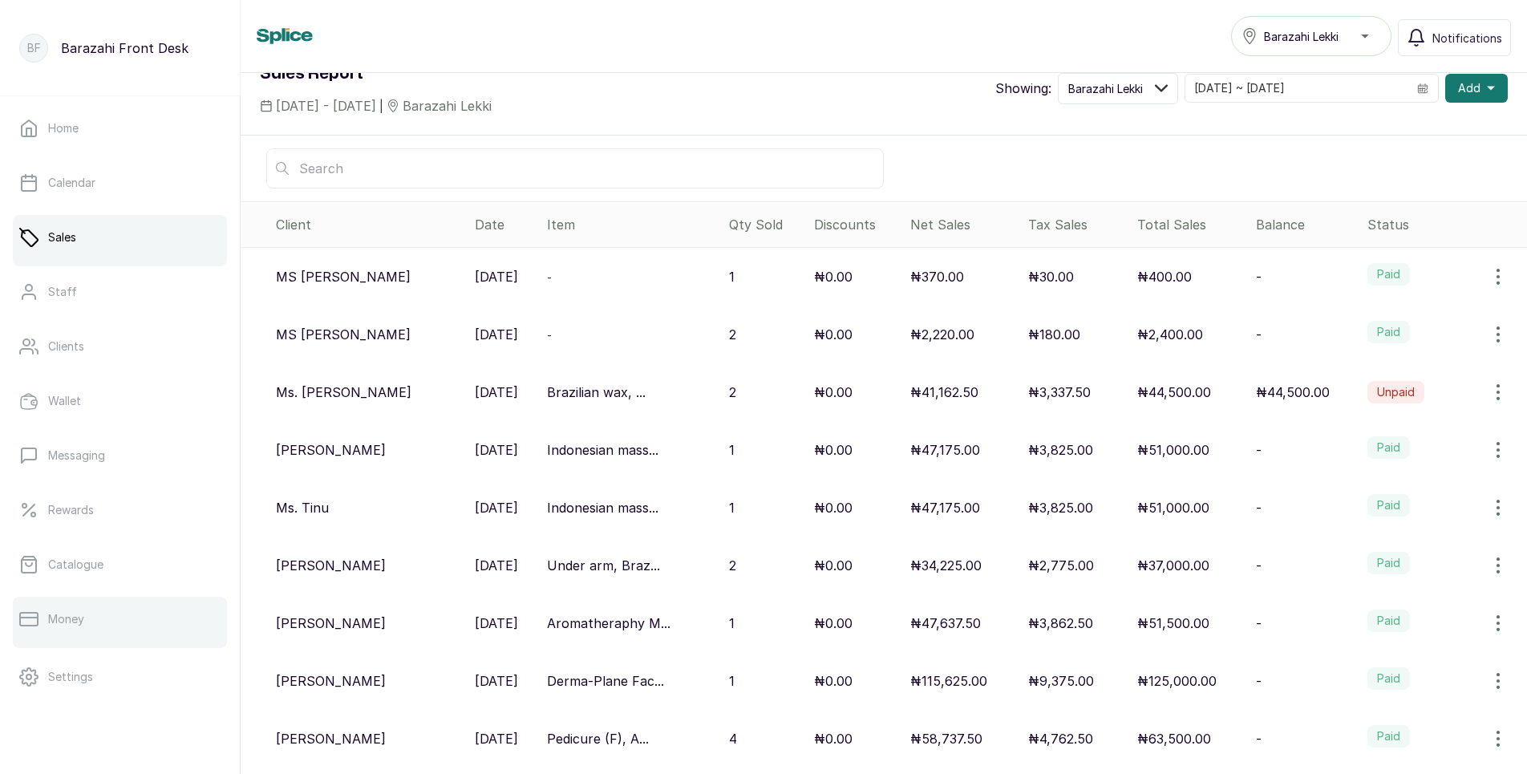
click at [61, 610] on link "Money" at bounding box center [120, 619] width 214 height 45
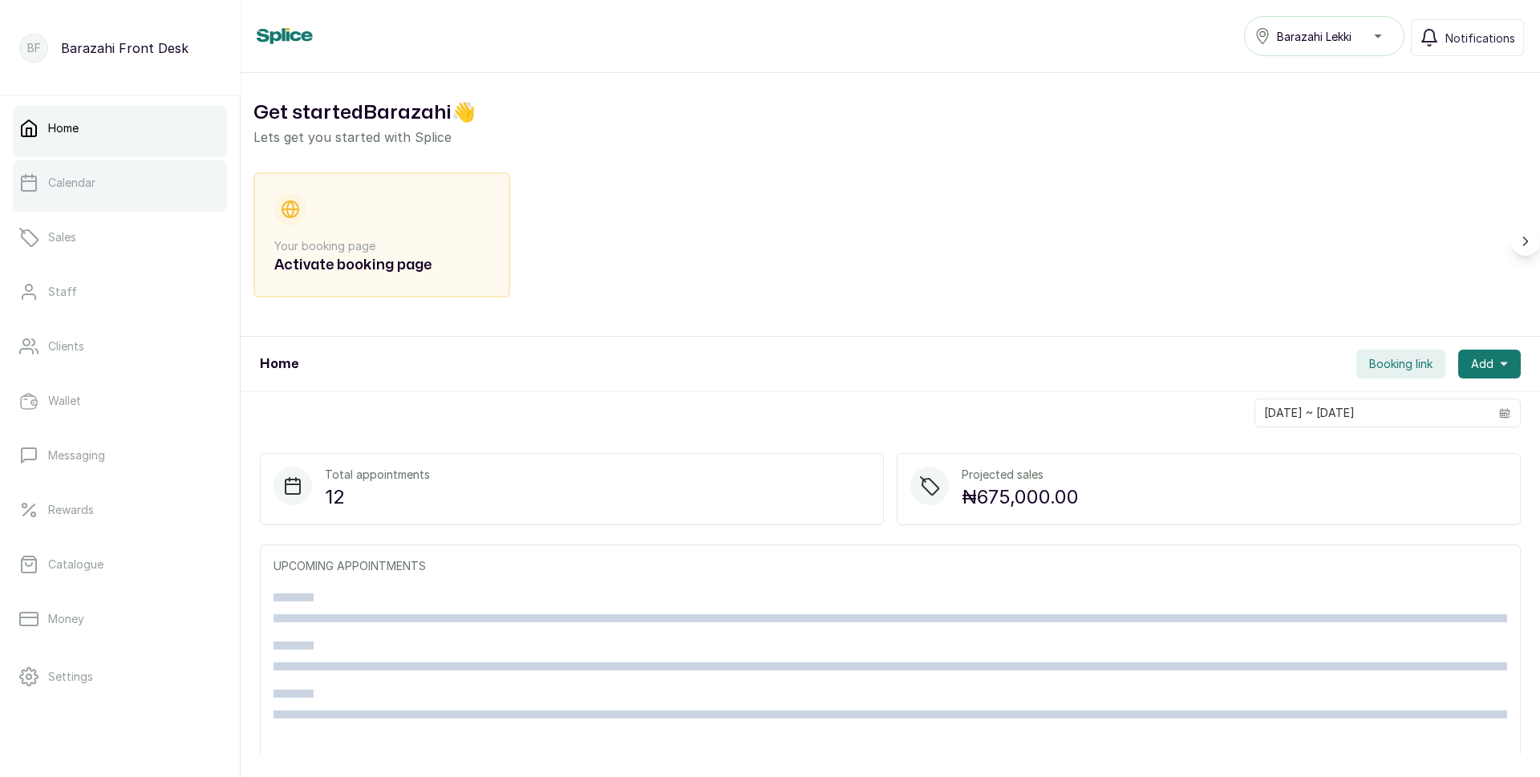
click at [127, 182] on link "Calendar" at bounding box center [120, 182] width 214 height 45
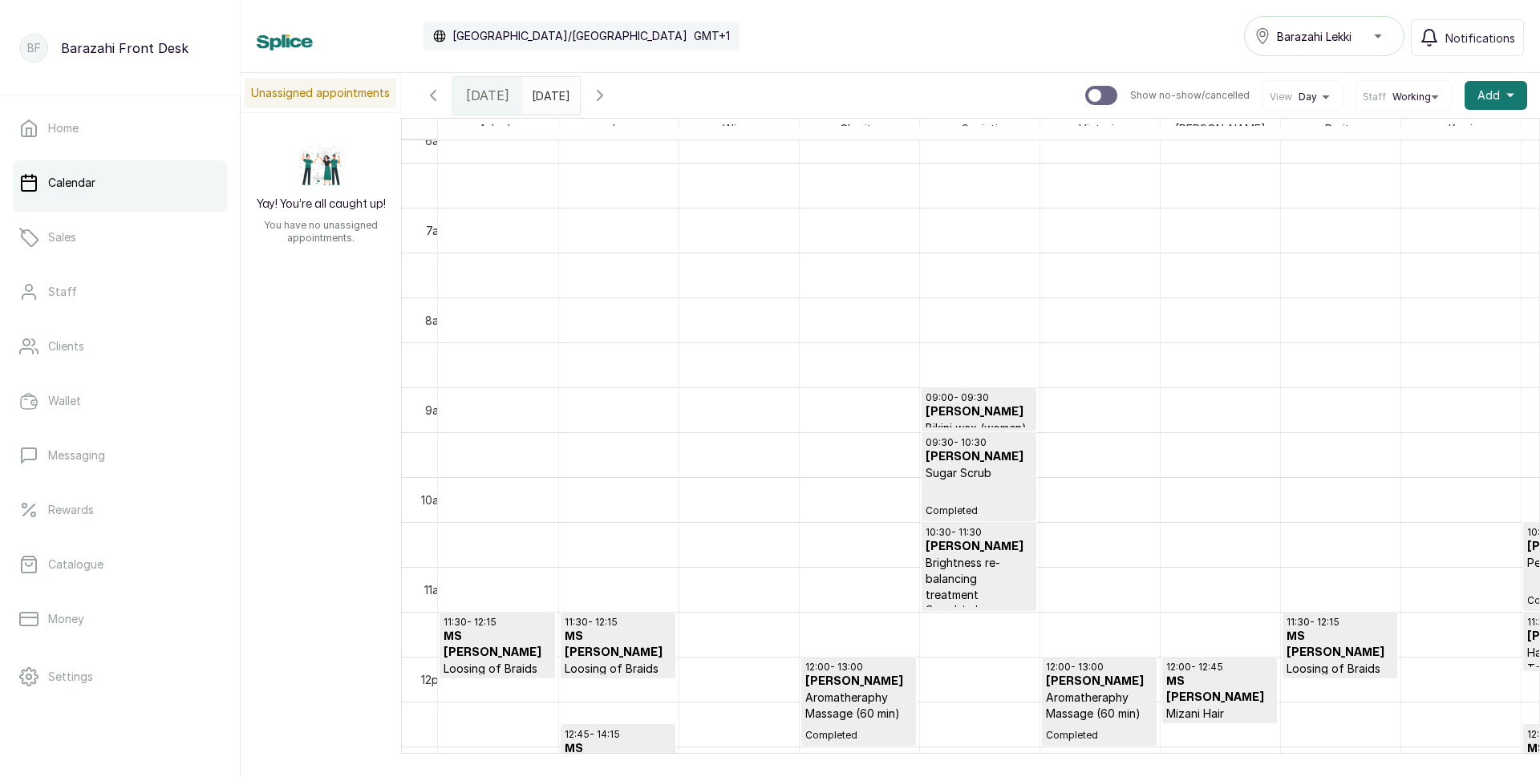
scroll to position [540, 0]
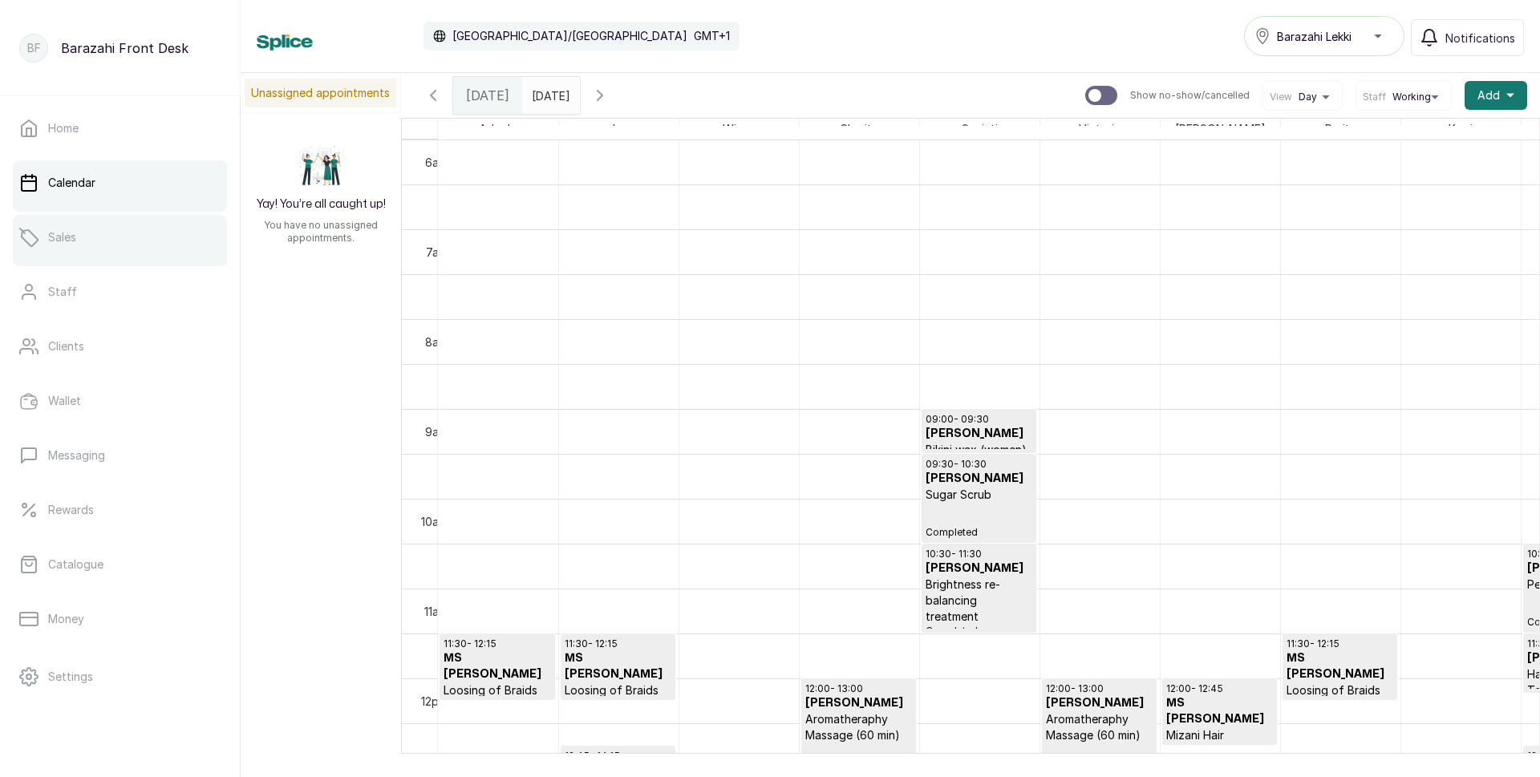
click at [107, 256] on link "Sales" at bounding box center [120, 237] width 214 height 45
